Goal: Find specific page/section: Find specific page/section

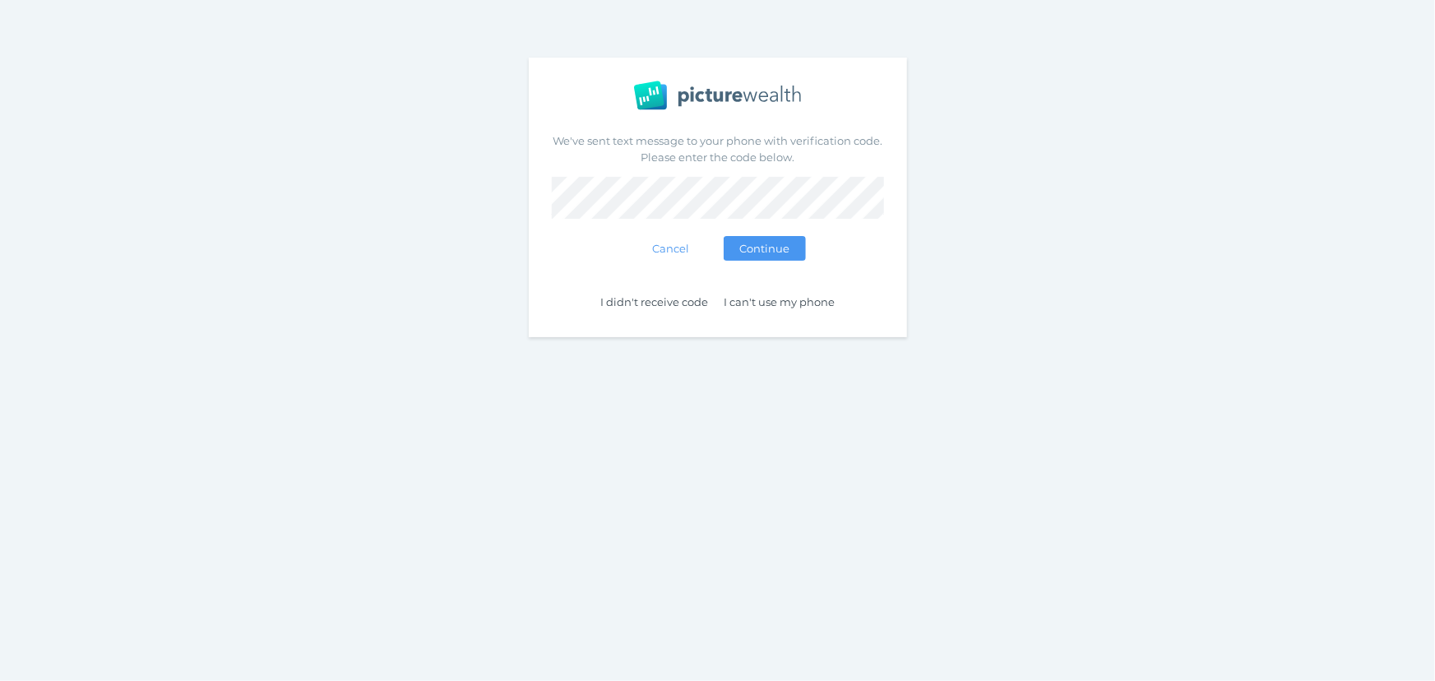
click at [437, 284] on div "We've sent text message to your phone with verification code. Please enter the …" at bounding box center [717, 197] width 1435 height 395
click at [724, 236] on button "Verifying..." at bounding box center [765, 248] width 82 height 25
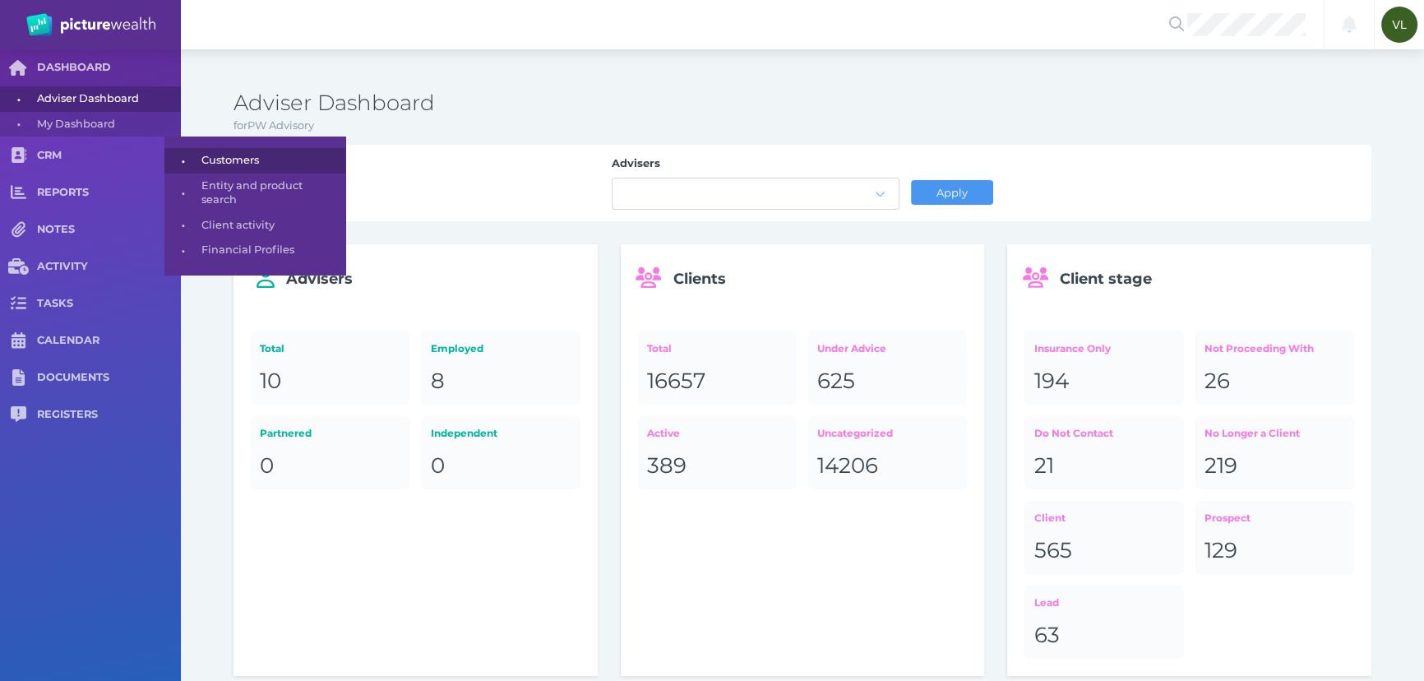
click at [210, 165] on span "Customers" at bounding box center [270, 160] width 138 height 25
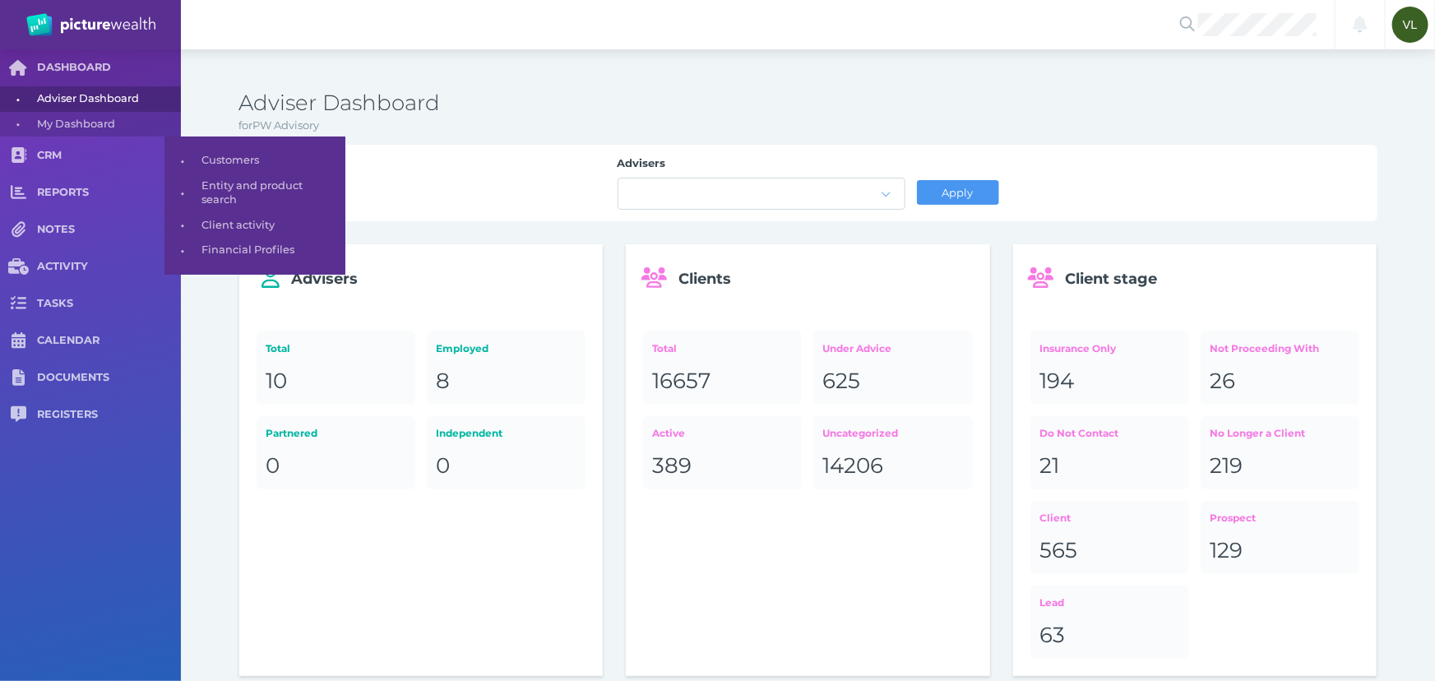
select select "25"
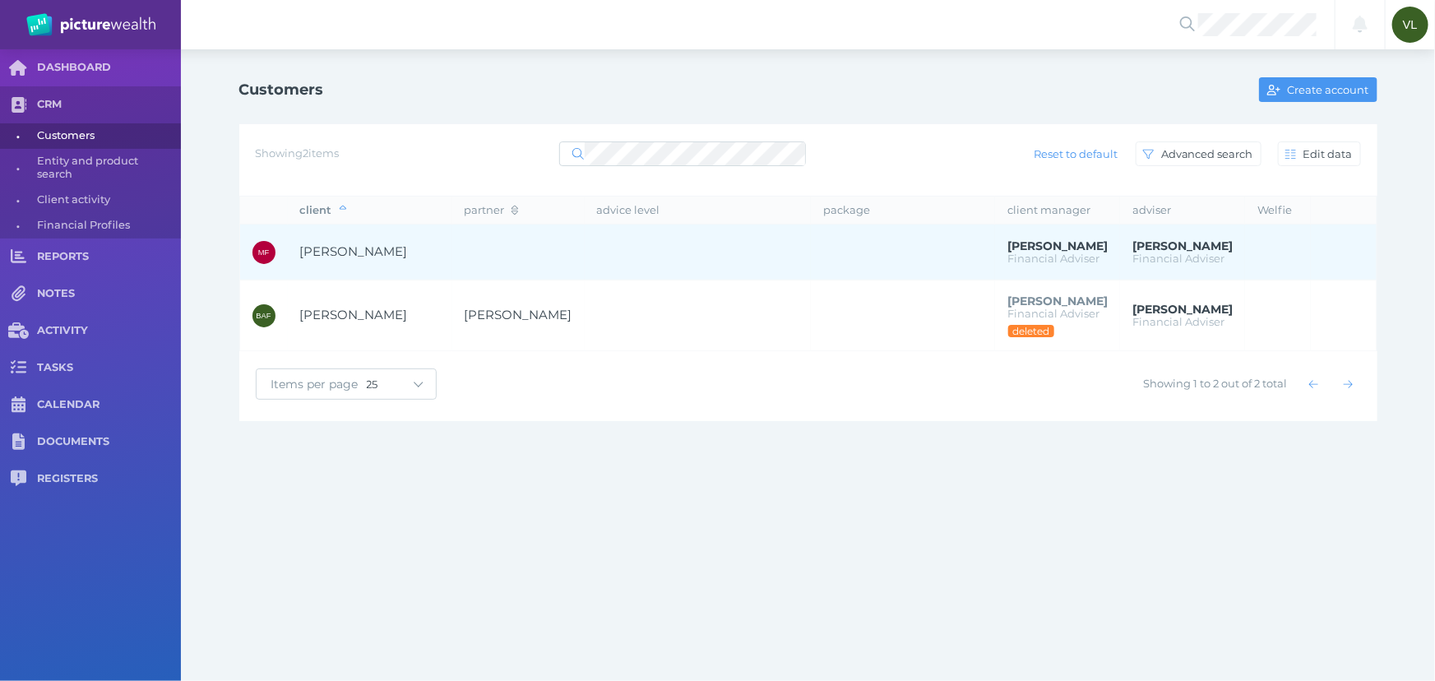
click at [466, 243] on td at bounding box center [518, 252] width 132 height 56
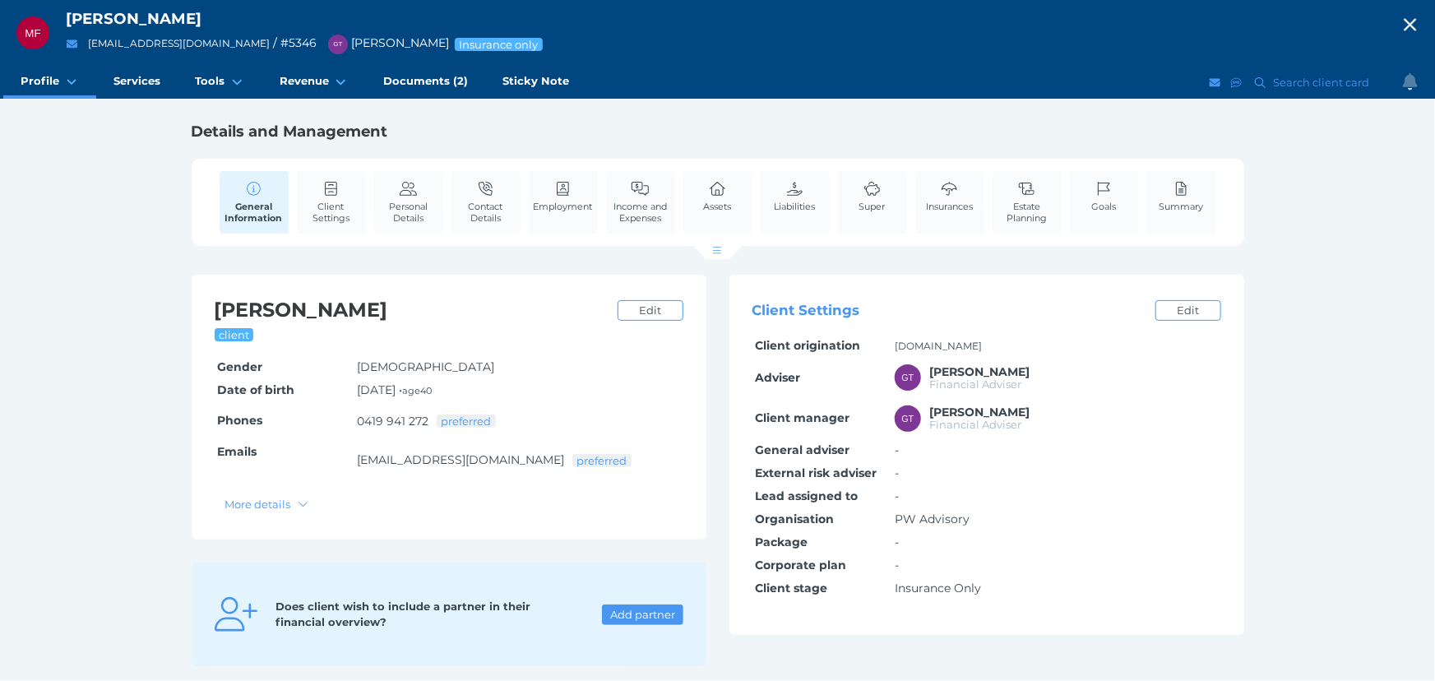
click at [131, 274] on div "MF [PERSON_NAME] [EMAIL_ADDRESS][DOMAIN_NAME] / # 5346 GT [PERSON_NAME] Insuran…" at bounding box center [717, 340] width 1435 height 681
drag, startPoint x: 912, startPoint y: 344, endPoint x: 991, endPoint y: 352, distance: 79.4
click at [991, 352] on td "[DOMAIN_NAME]" at bounding box center [1056, 346] width 329 height 23
